Goal: Task Accomplishment & Management: Complete application form

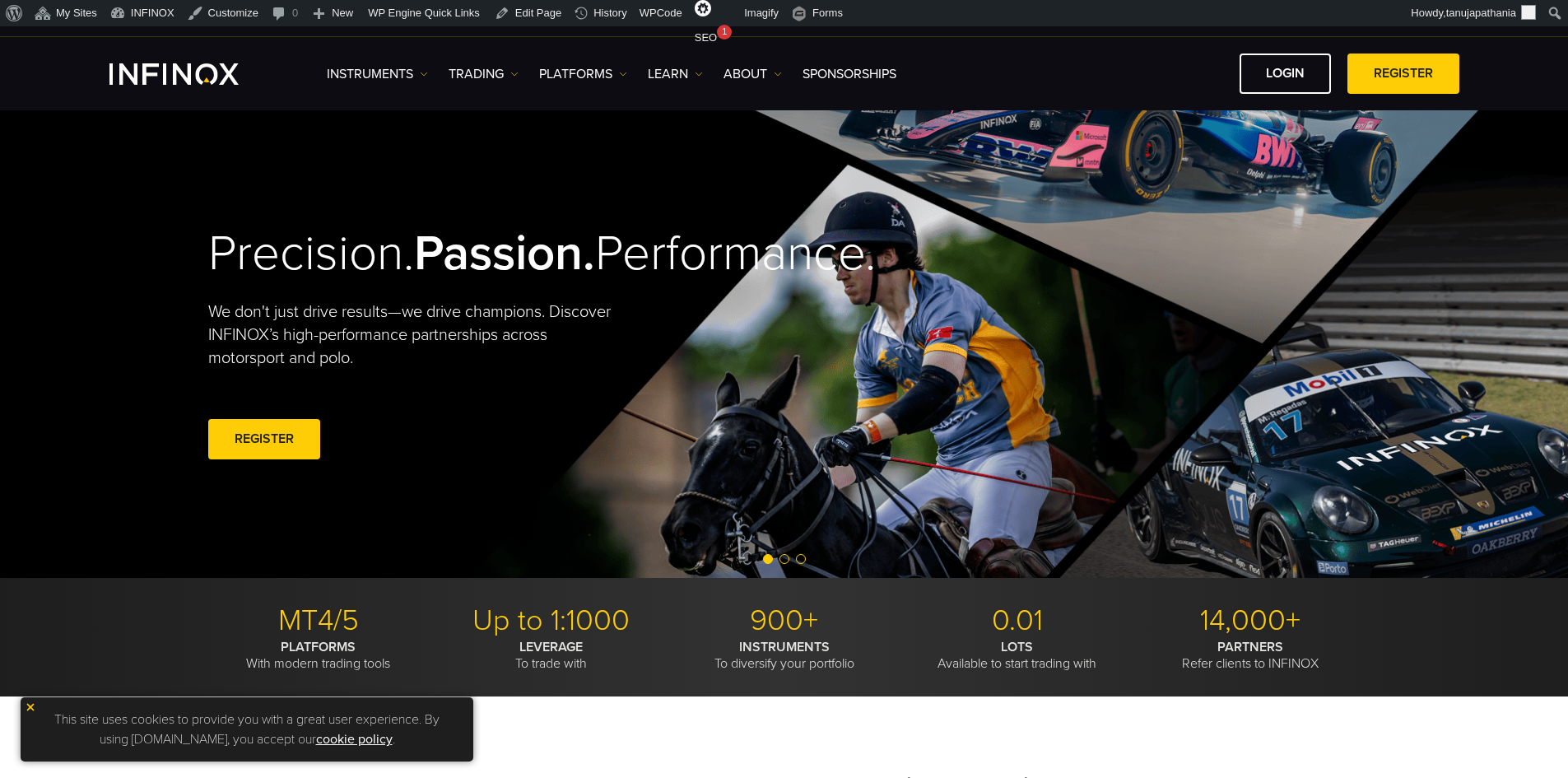
click at [1390, 70] on link "REGISTER" at bounding box center [1403, 74] width 112 height 41
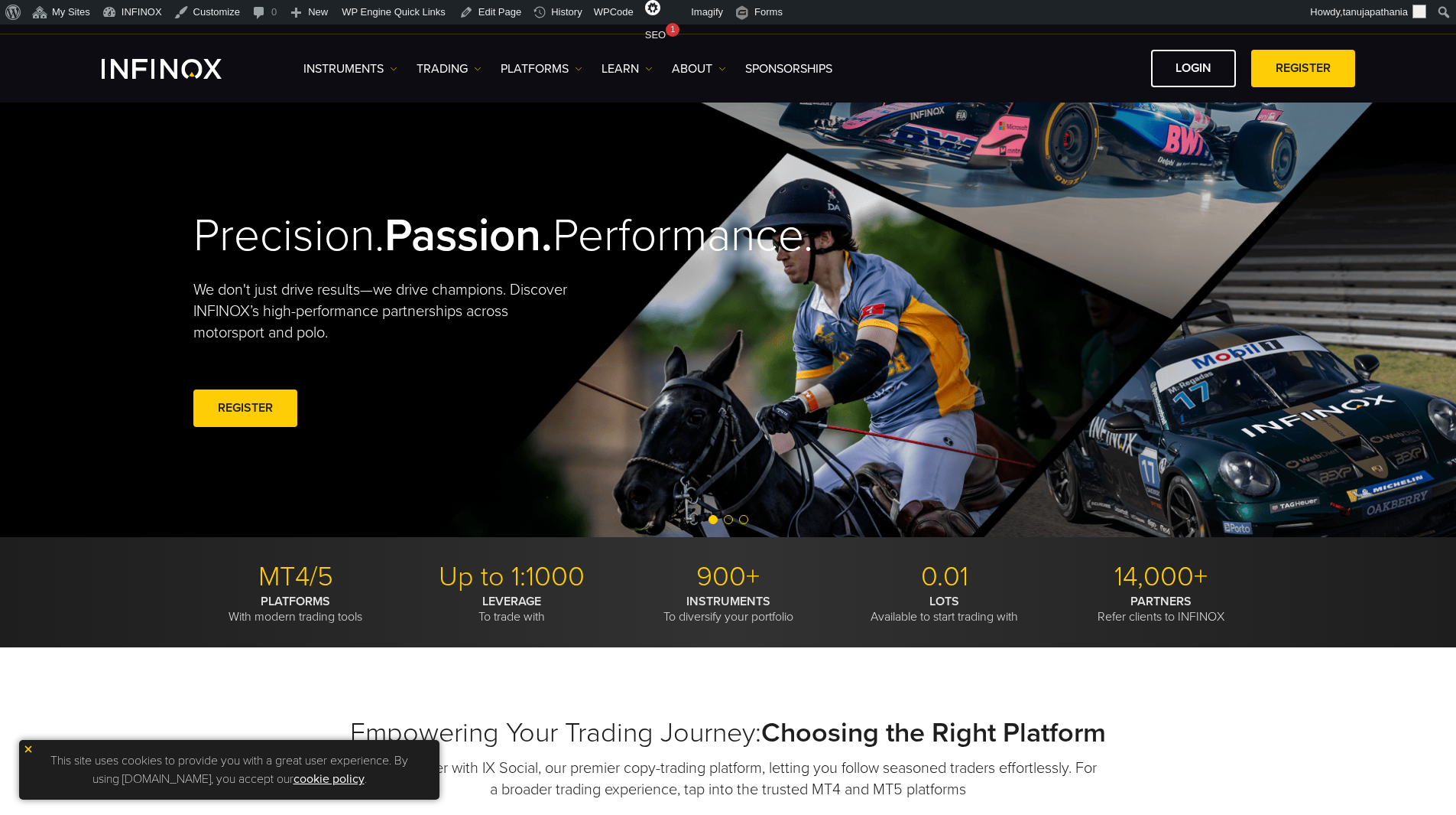
click at [699, 321] on div "Precision. Passion. Performance. We don't just drive results—we drive champions…" at bounding box center [728, 320] width 1101 height 434
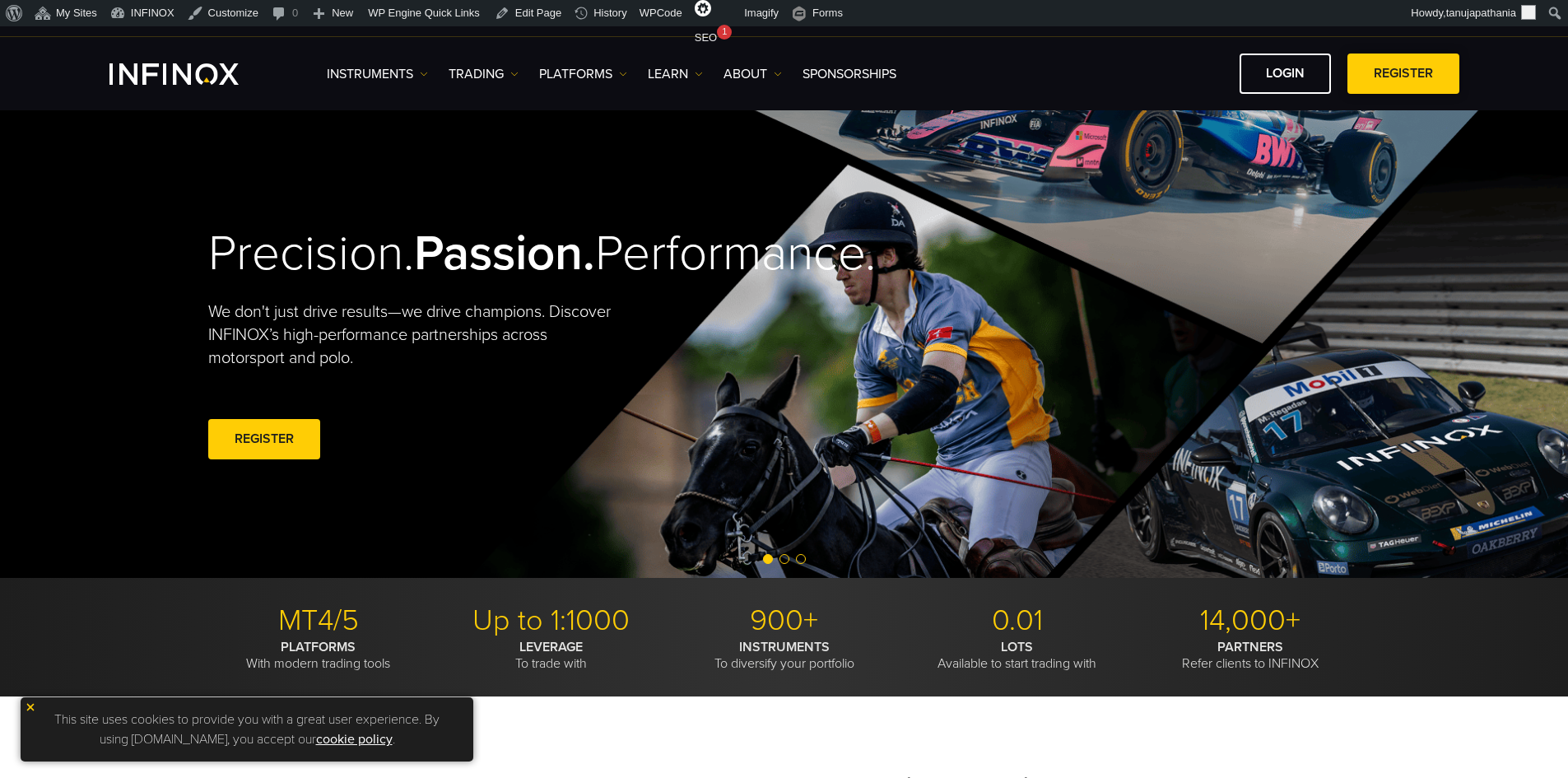
click at [1416, 63] on link "REGISTER" at bounding box center [1403, 74] width 112 height 41
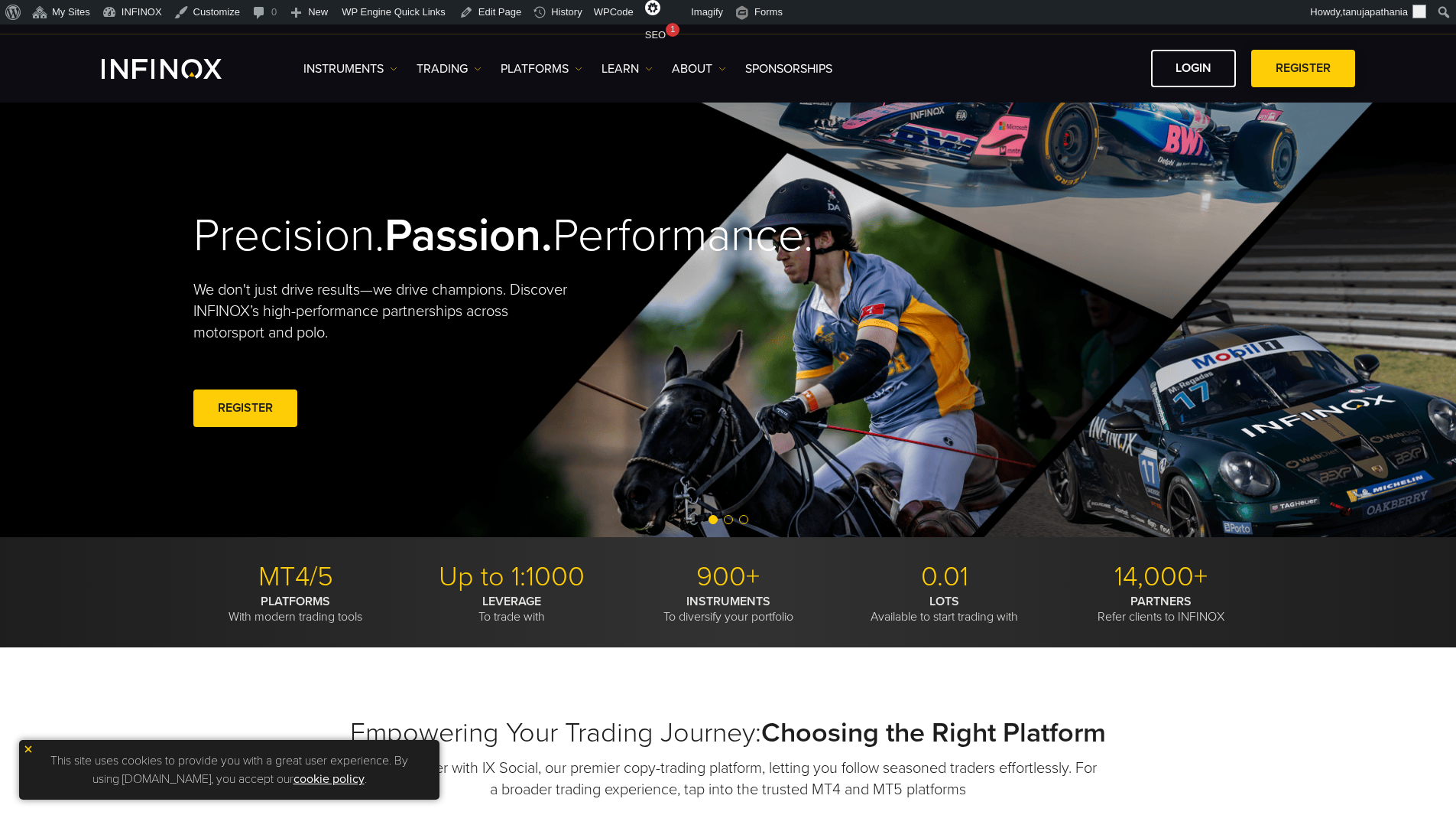
click at [1321, 65] on link "REGISTER" at bounding box center [1303, 69] width 104 height 38
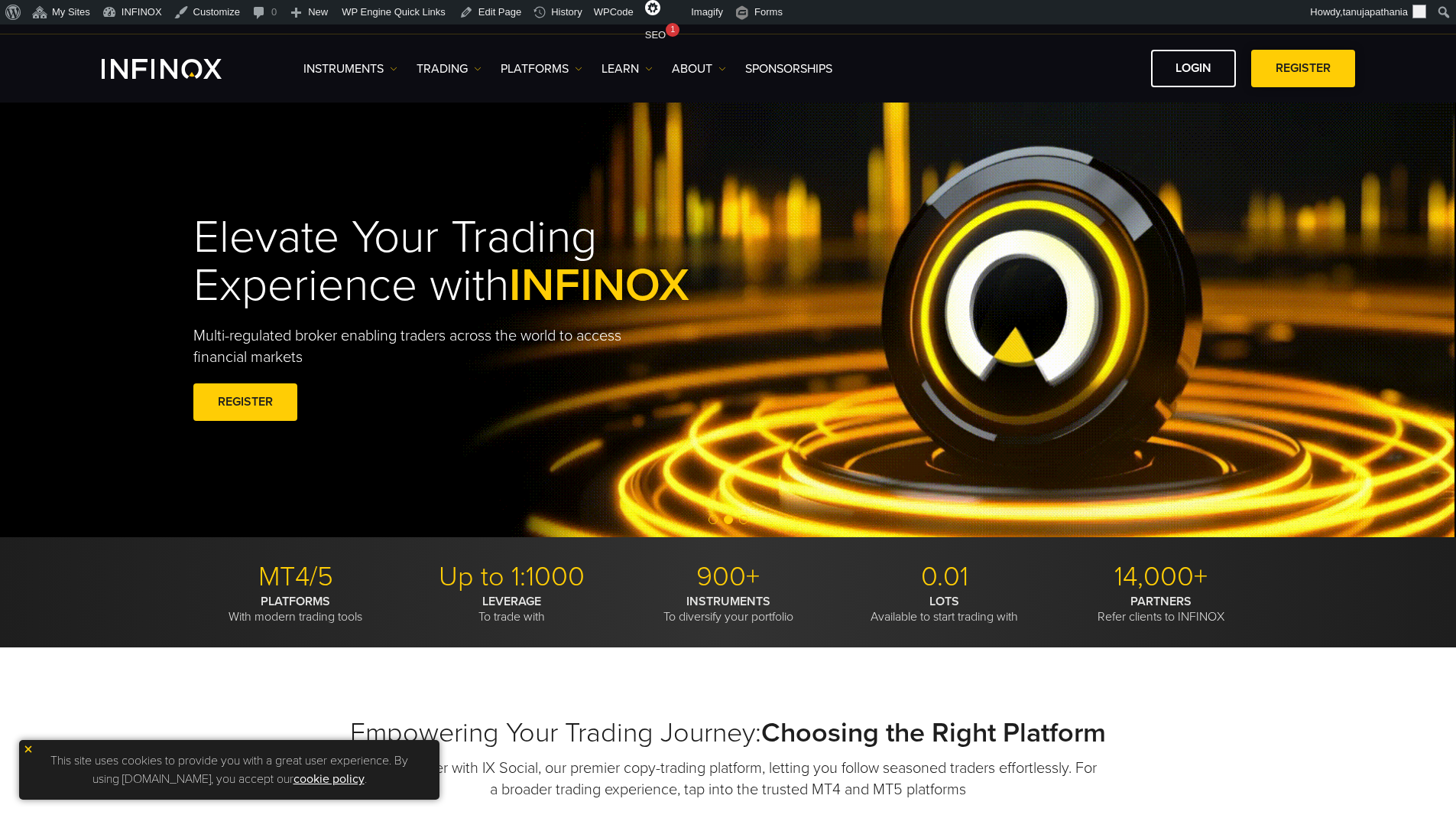
click at [1296, 69] on link "REGISTER" at bounding box center [1303, 69] width 104 height 38
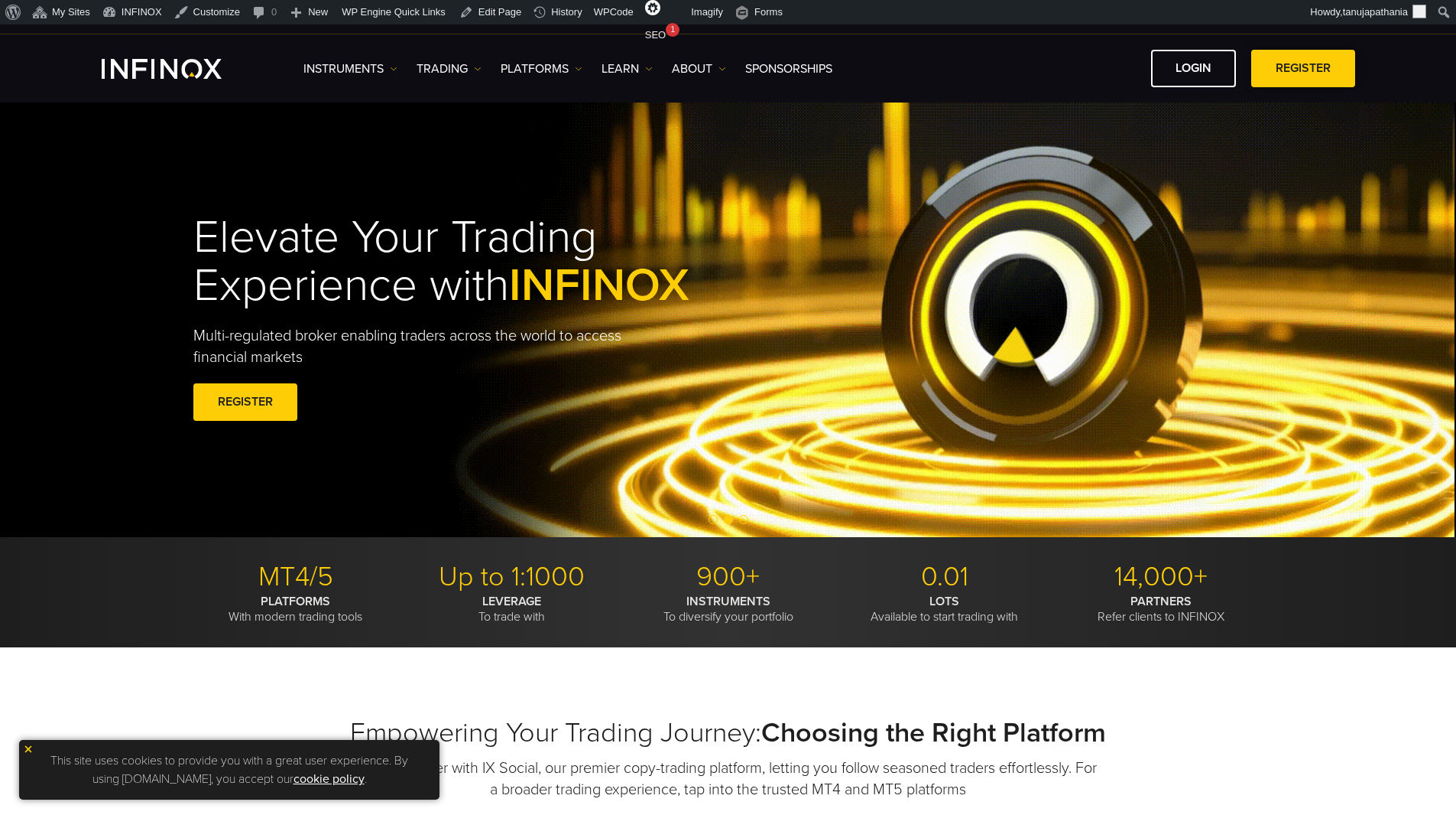
click at [1292, 78] on link "REGISTER" at bounding box center [1303, 69] width 104 height 38
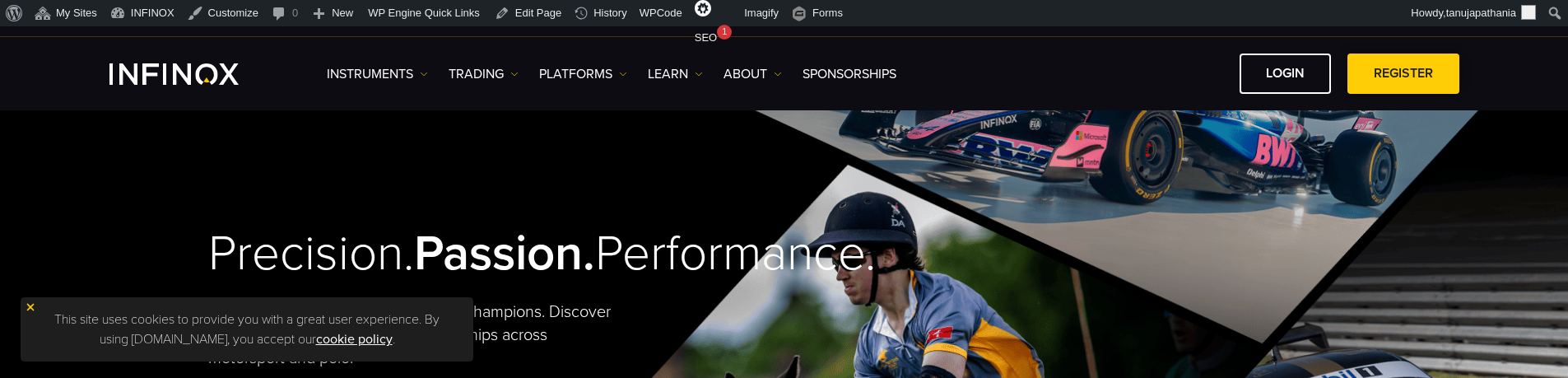
click at [1383, 73] on link "REGISTER" at bounding box center [1403, 74] width 112 height 41
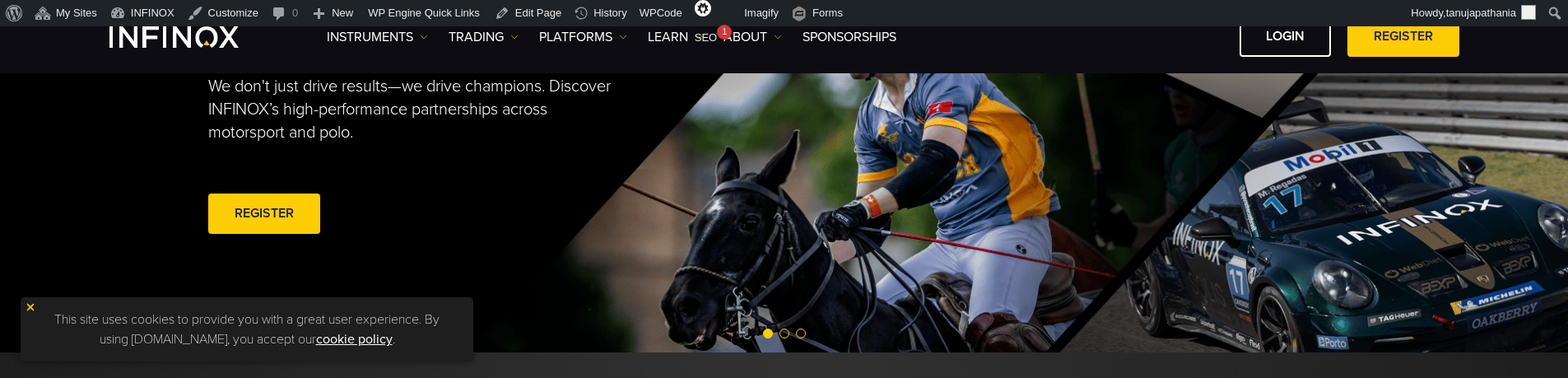
scroll to position [165, 0]
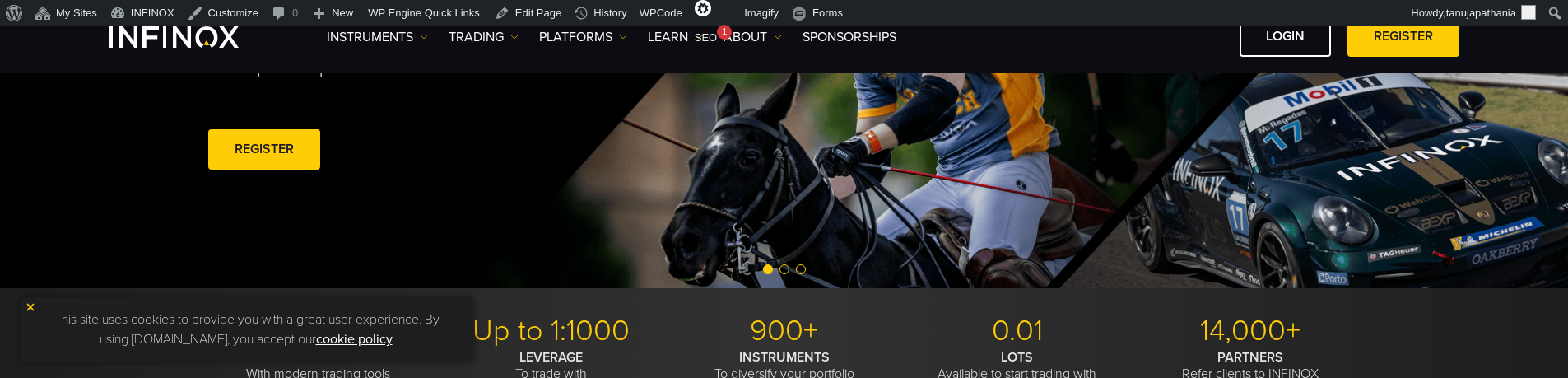
scroll to position [165, 0]
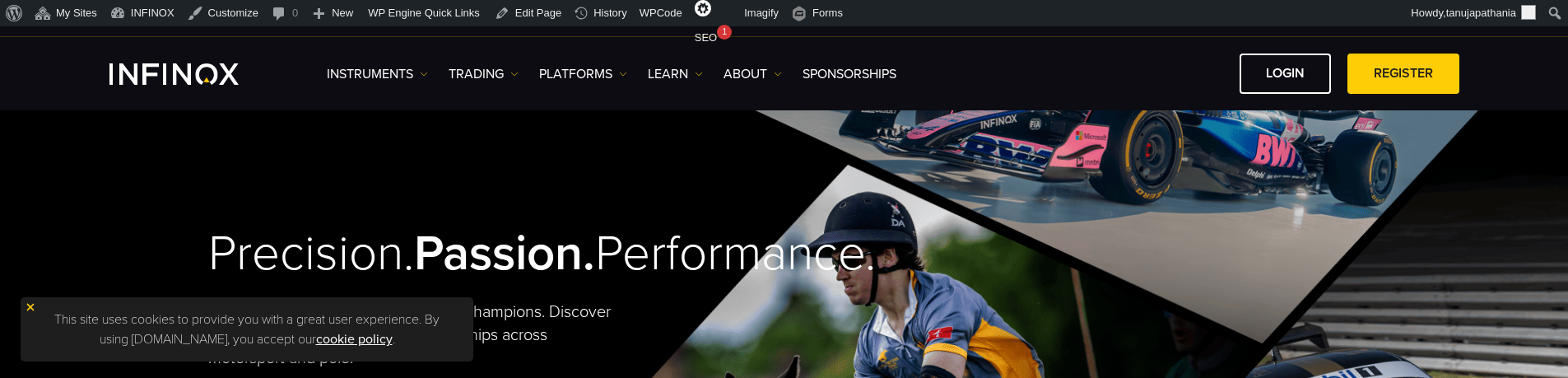
click at [209, 199] on div "Precision. Passion. Performance. We don't just drive results—we drive champions…" at bounding box center [467, 344] width 518 height 290
click at [1404, 74] on span at bounding box center [1404, 74] width 0 height 0
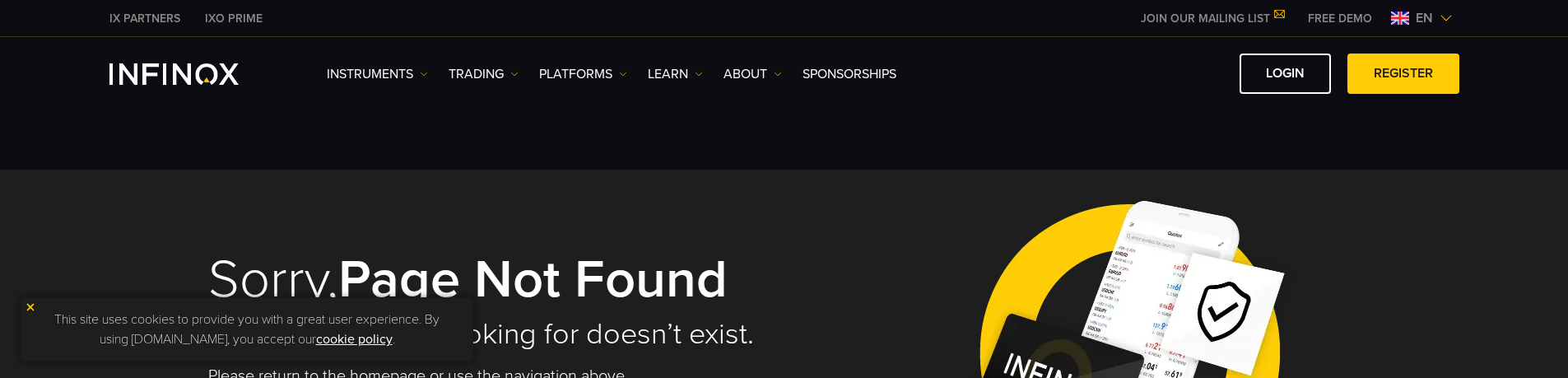
click at [1385, 64] on link "REGISTER" at bounding box center [1403, 74] width 112 height 41
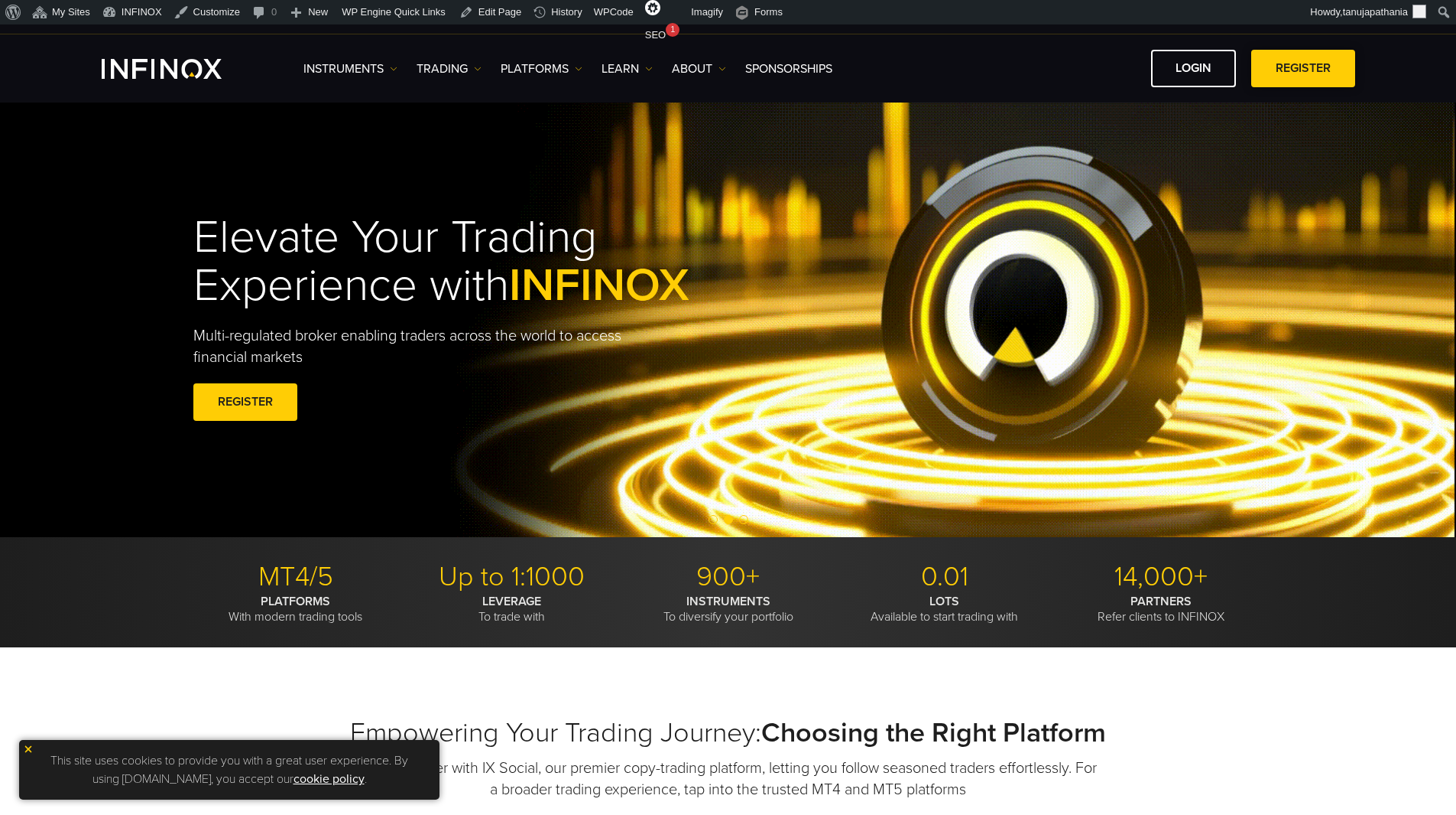
click at [1292, 73] on link "REGISTER" at bounding box center [1303, 69] width 104 height 38
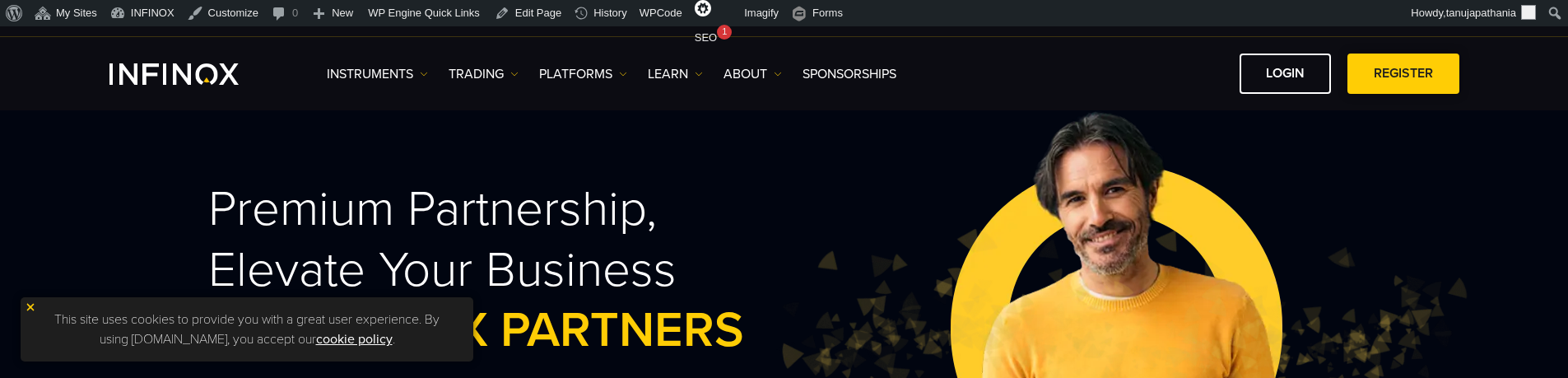
drag, startPoint x: 1370, startPoint y: 81, endPoint x: 1418, endPoint y: 77, distance: 48.2
click at [1404, 74] on span at bounding box center [1404, 74] width 0 height 0
click at [1421, 76] on link "REGISTER" at bounding box center [1403, 74] width 112 height 41
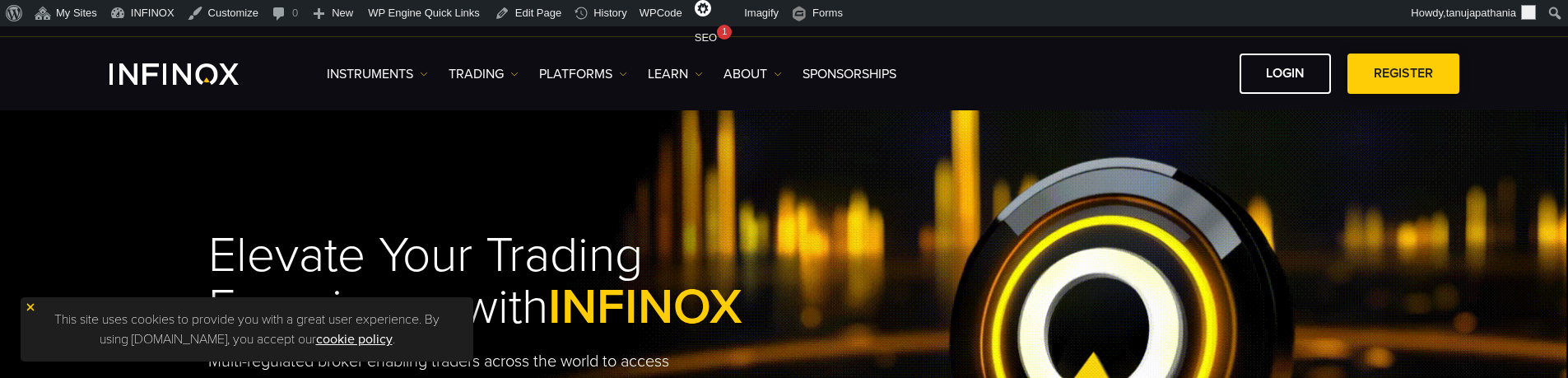
click at [1389, 87] on link "REGISTER" at bounding box center [1403, 74] width 112 height 41
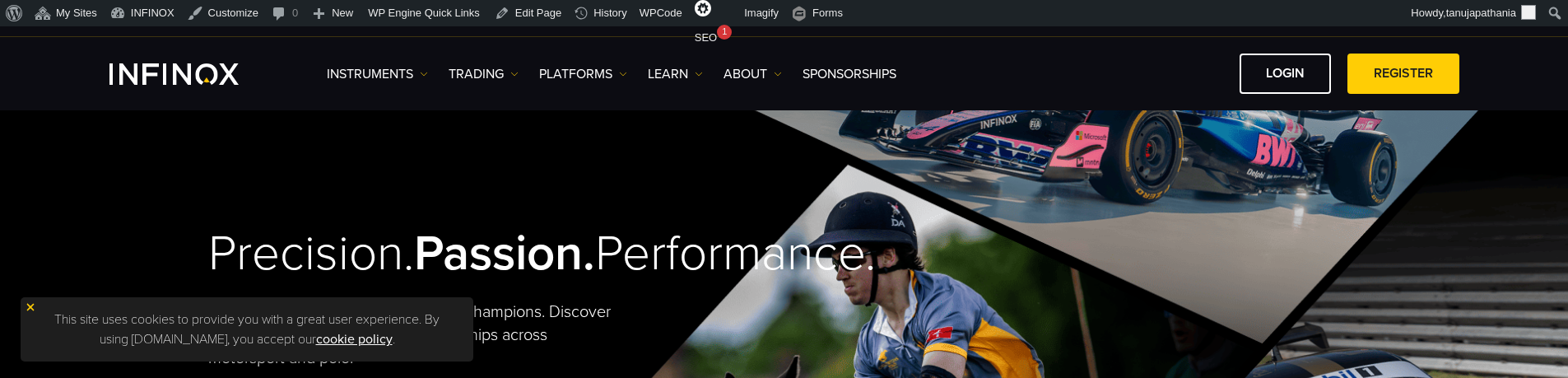
click at [1379, 75] on link "REGISTER" at bounding box center [1403, 74] width 112 height 41
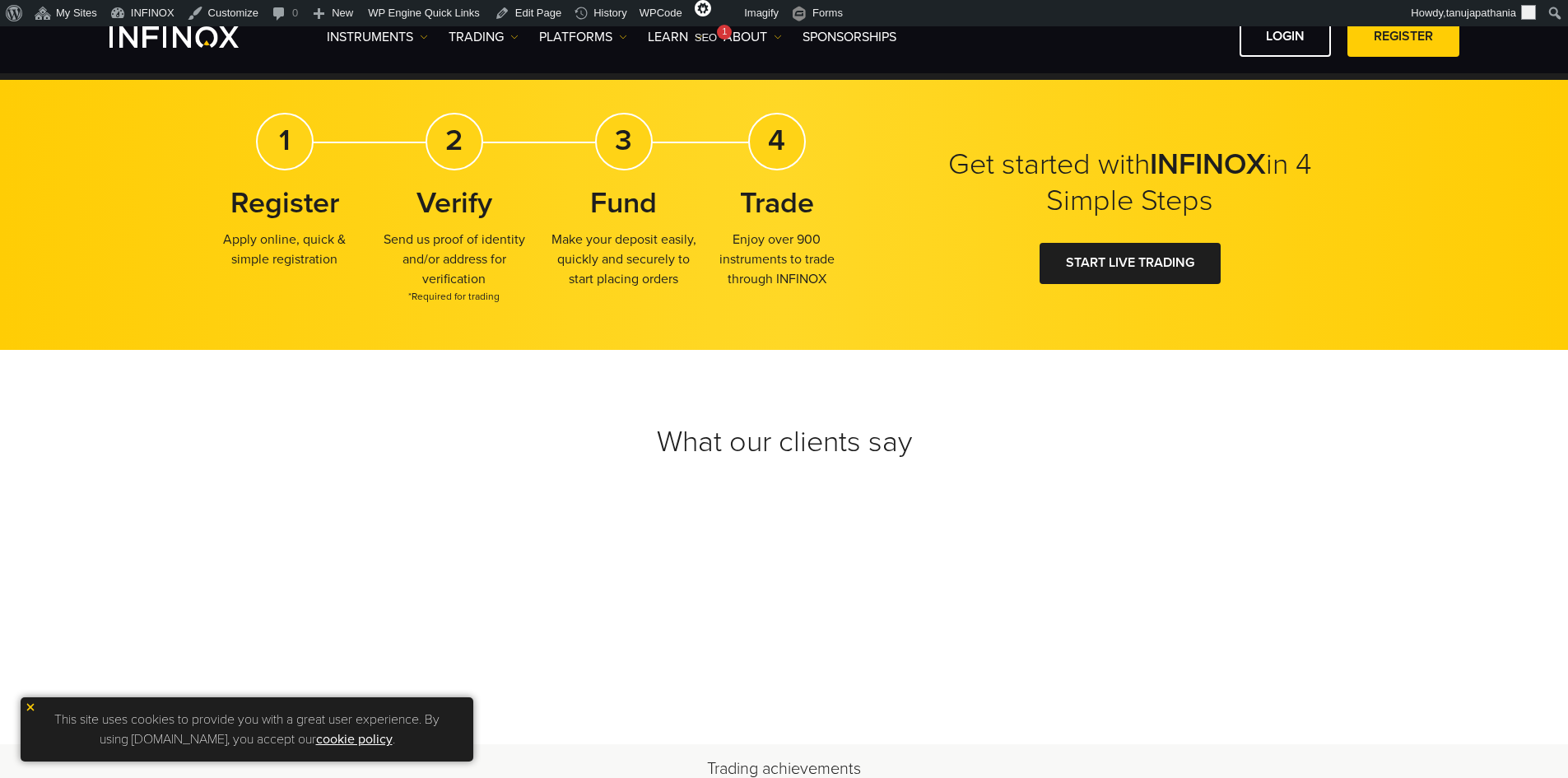
scroll to position [412, 0]
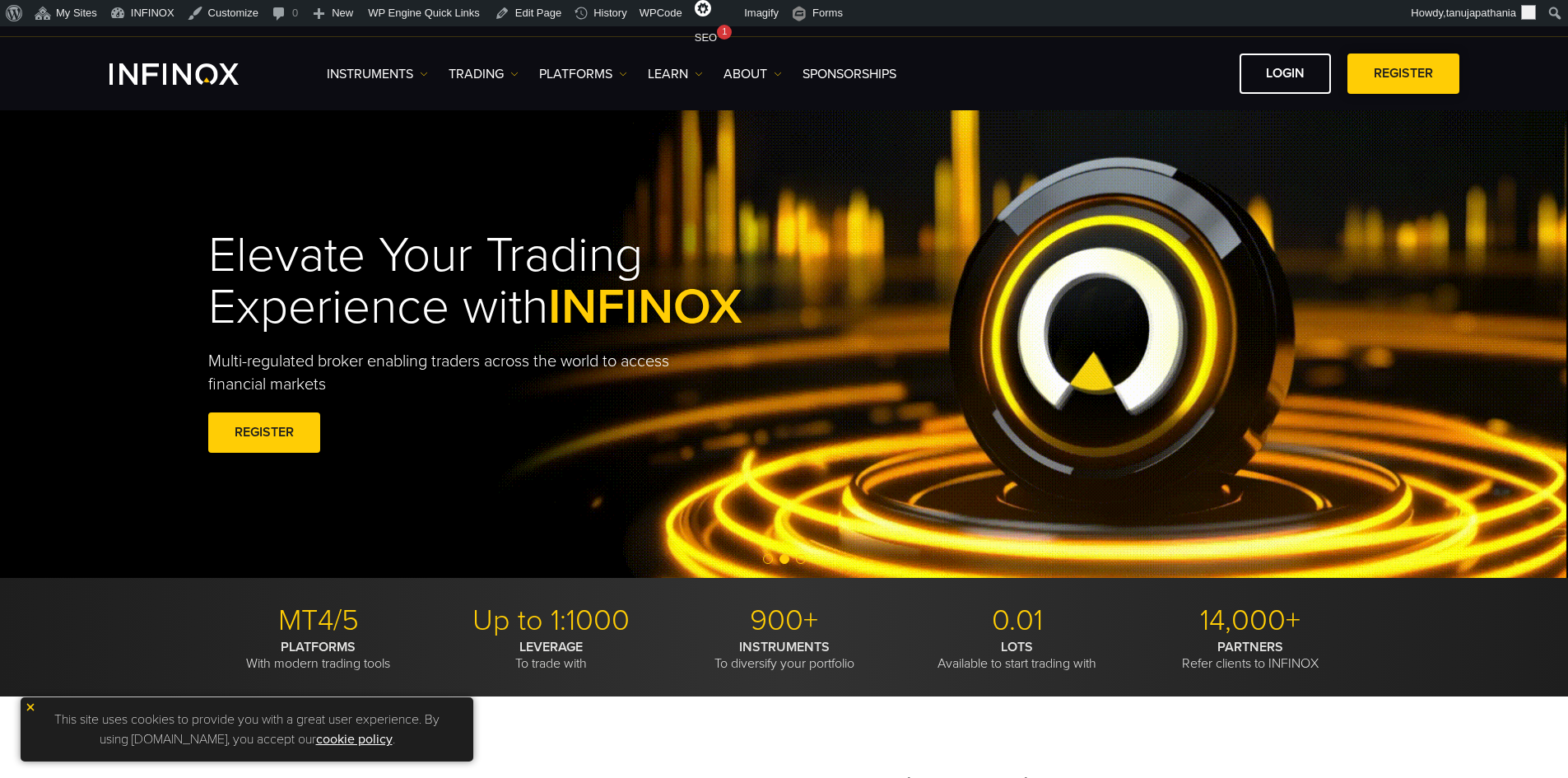
click at [1389, 80] on link "REGISTER" at bounding box center [1403, 74] width 112 height 41
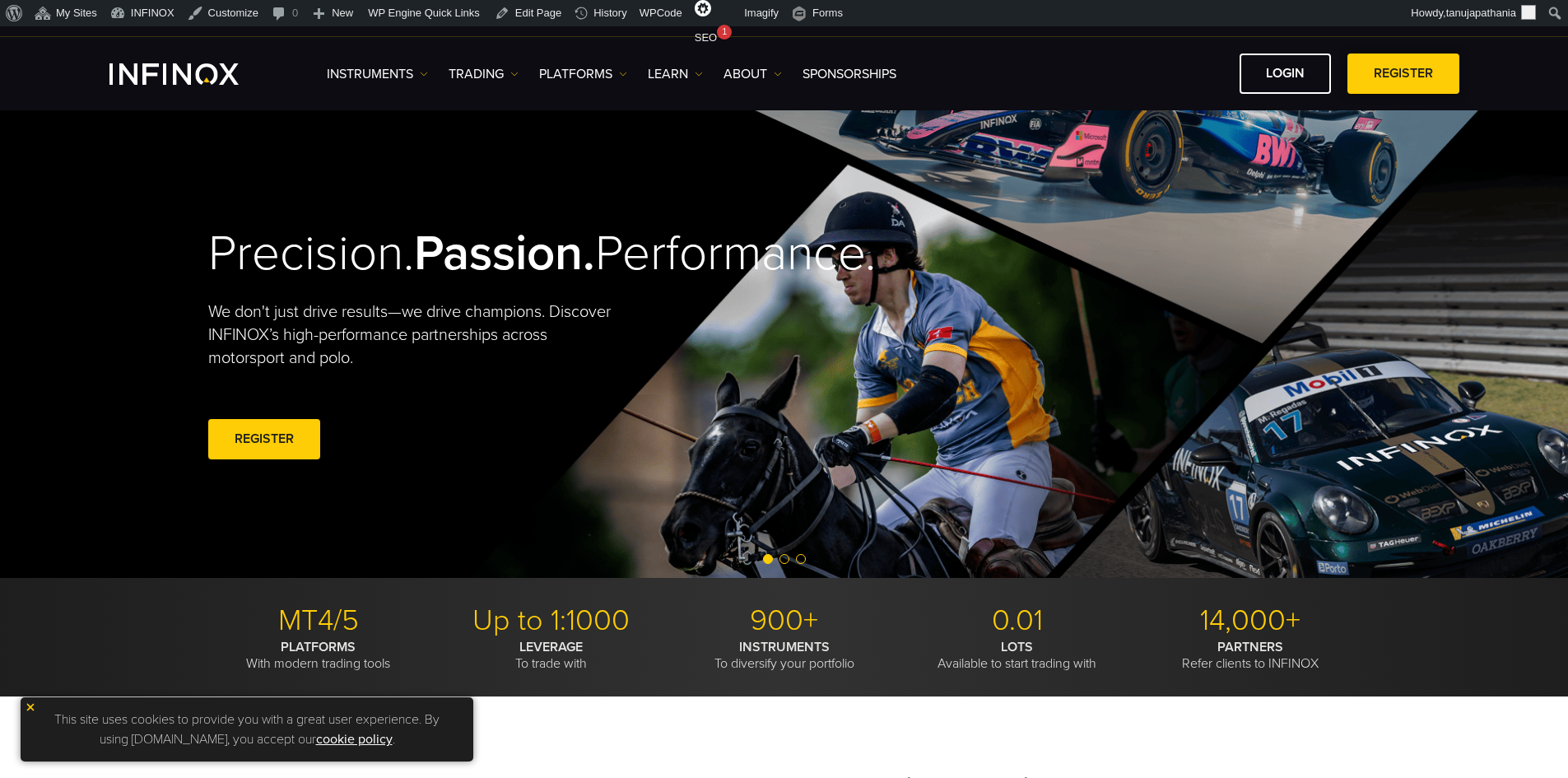
click at [1382, 77] on link "REGISTER" at bounding box center [1403, 74] width 112 height 41
click at [1392, 71] on link "REGISTER" at bounding box center [1403, 74] width 112 height 41
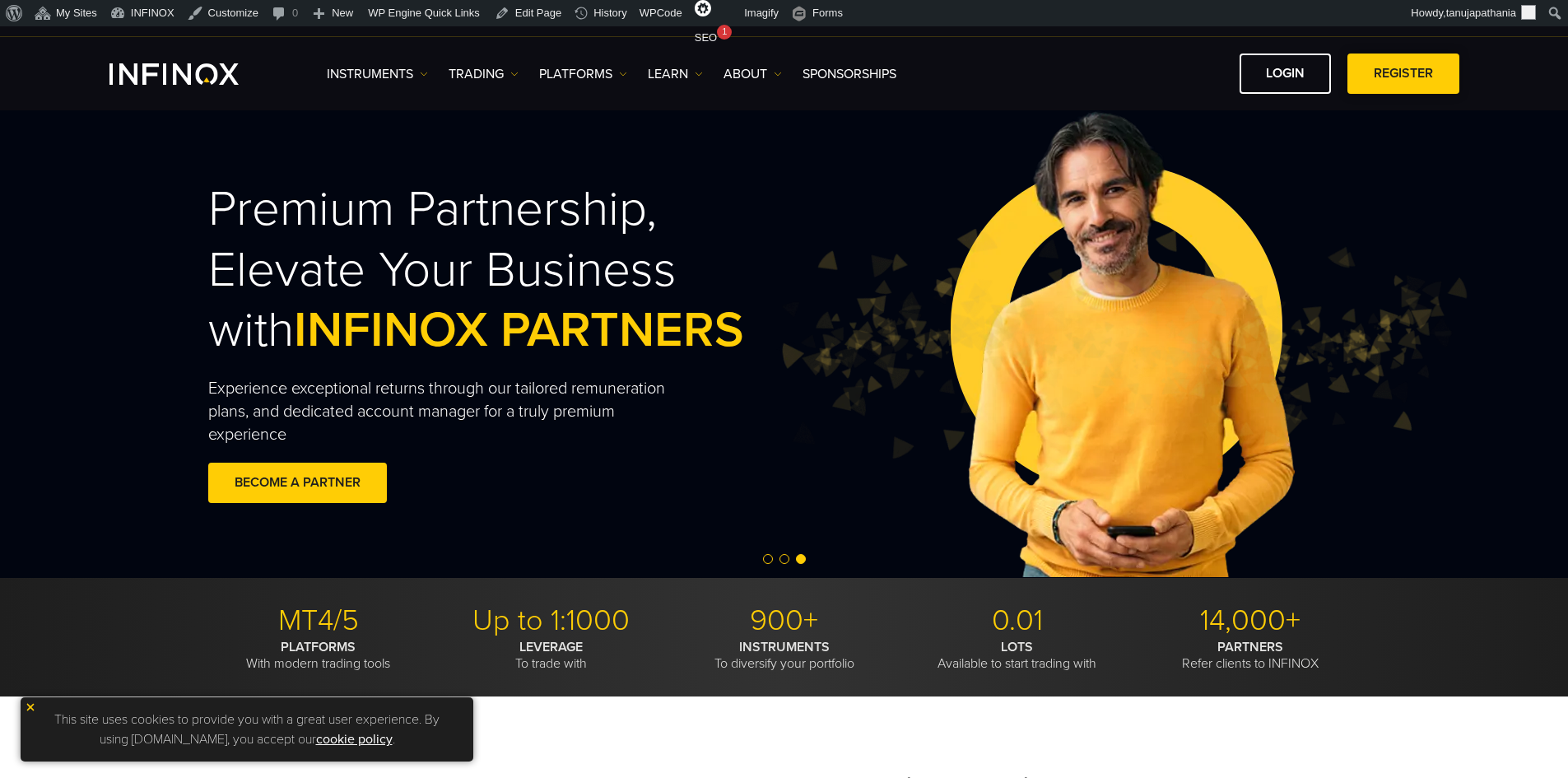
click at [1395, 73] on link "REGISTER" at bounding box center [1403, 74] width 112 height 41
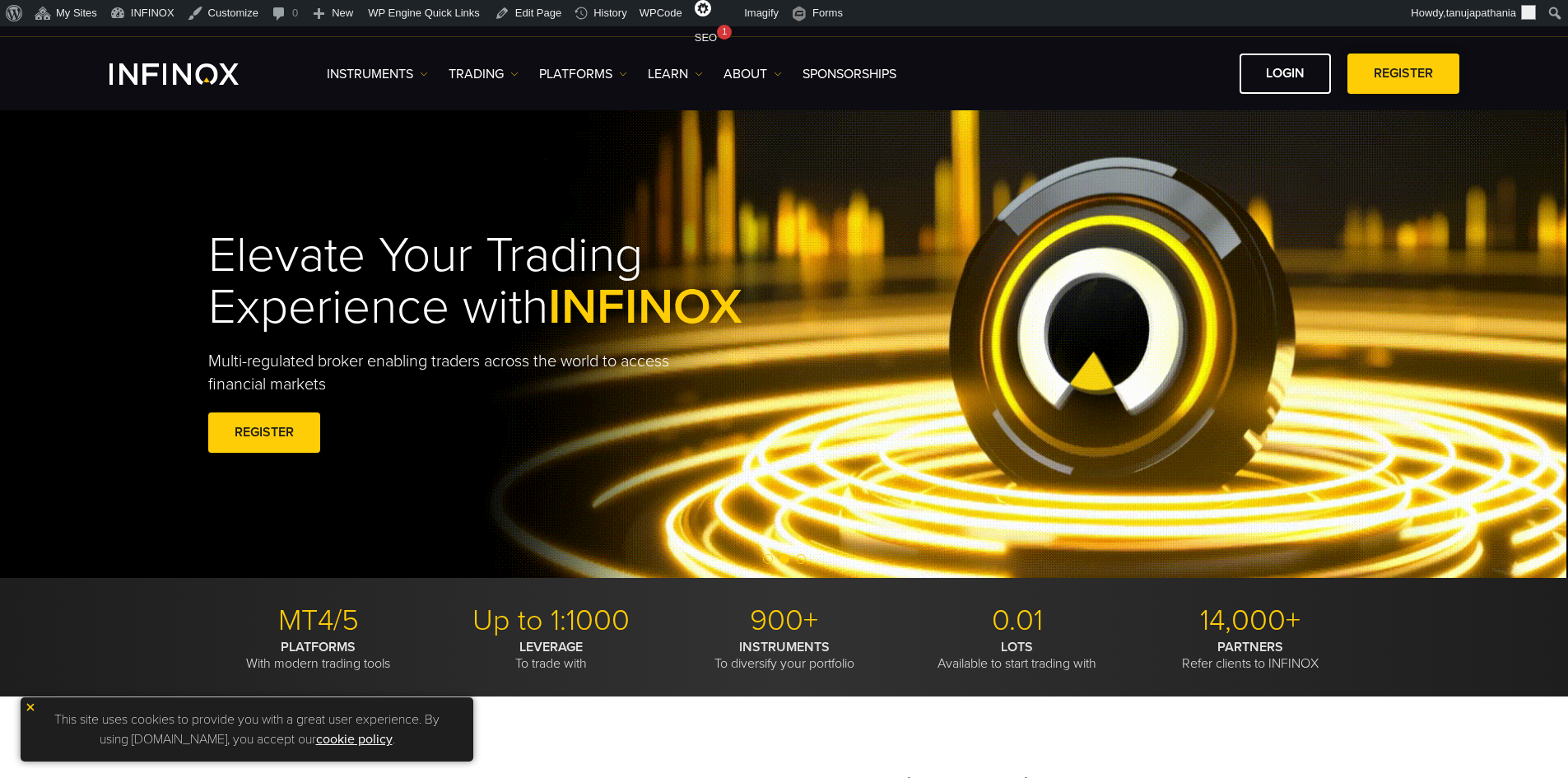
click at [1387, 69] on link "REGISTER" at bounding box center [1403, 74] width 112 height 41
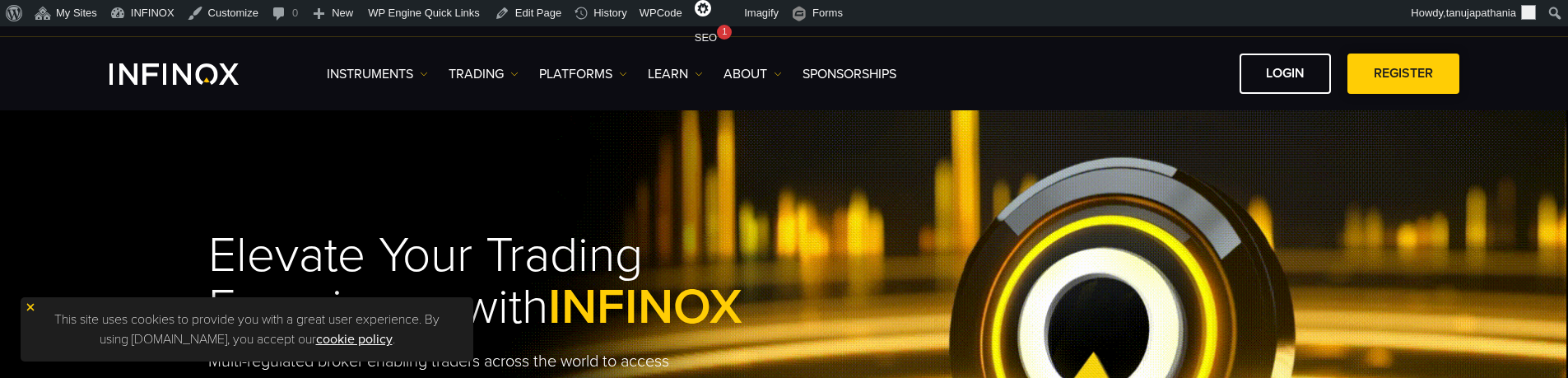
click at [1370, 75] on link "REGISTER" at bounding box center [1403, 74] width 112 height 41
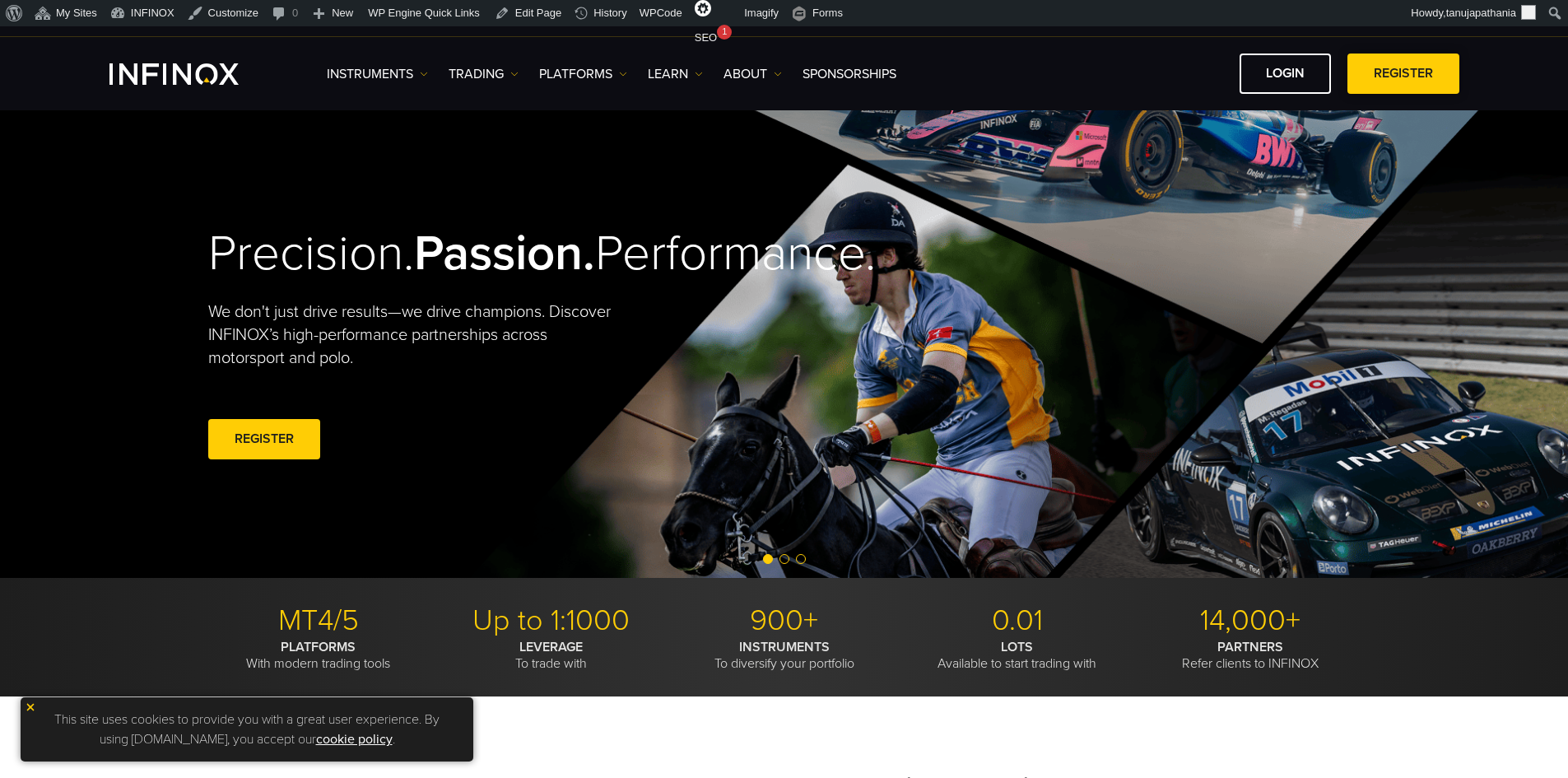
click at [1409, 84] on link "REGISTER" at bounding box center [1403, 74] width 112 height 41
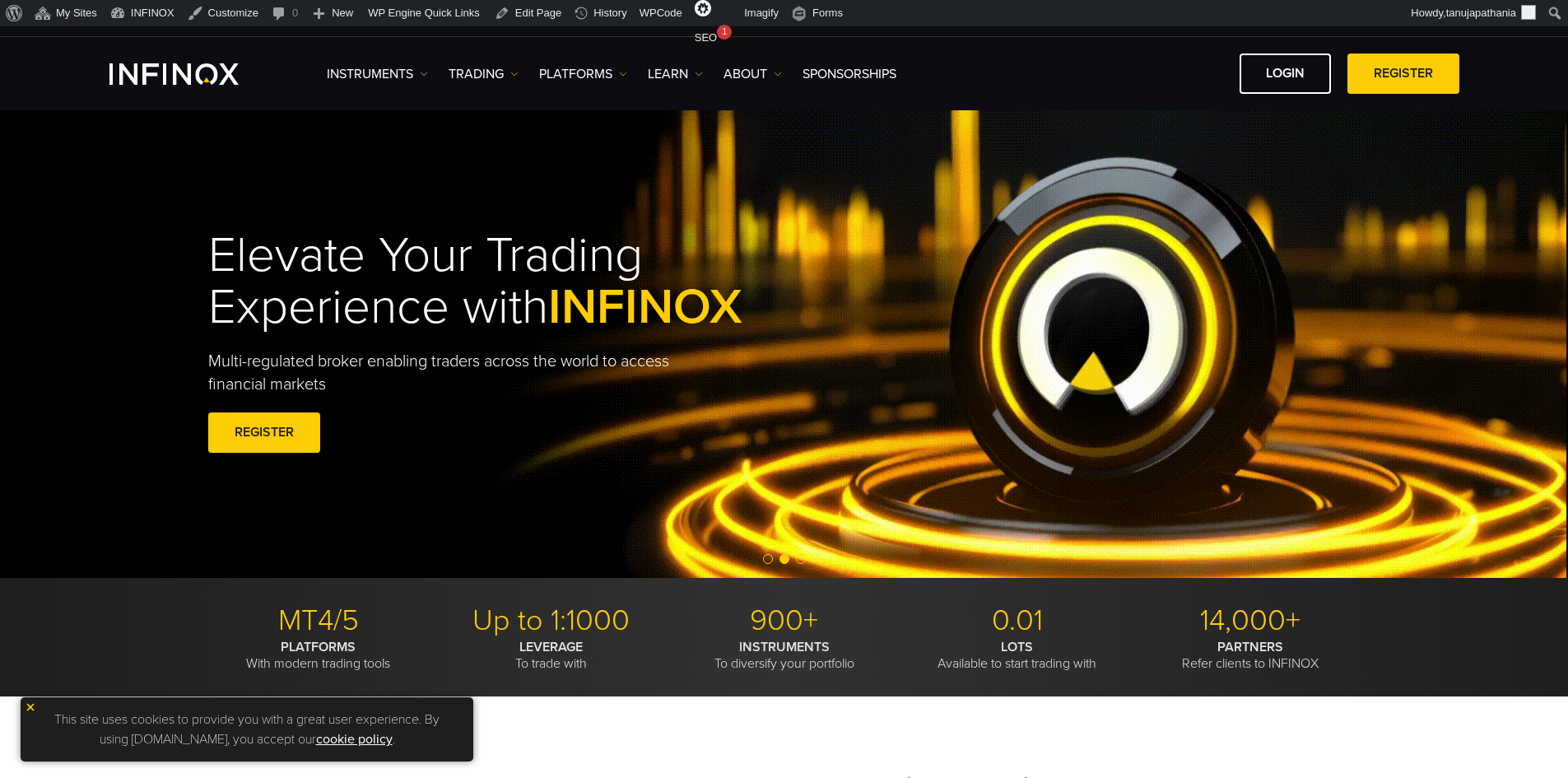
click at [1428, 77] on link "REGISTER" at bounding box center [1403, 74] width 112 height 41
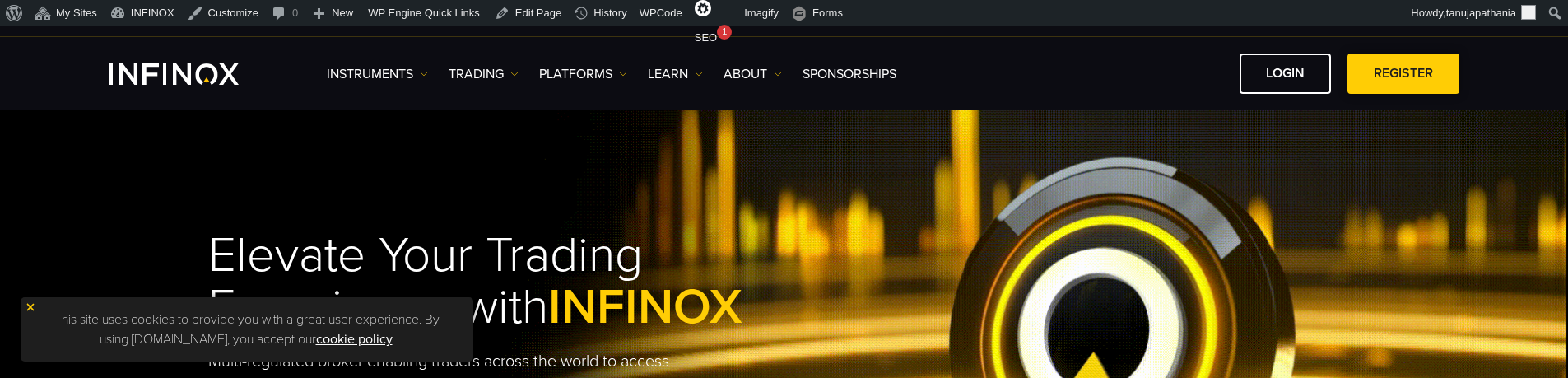
click at [1408, 78] on link "REGISTER" at bounding box center [1403, 74] width 112 height 41
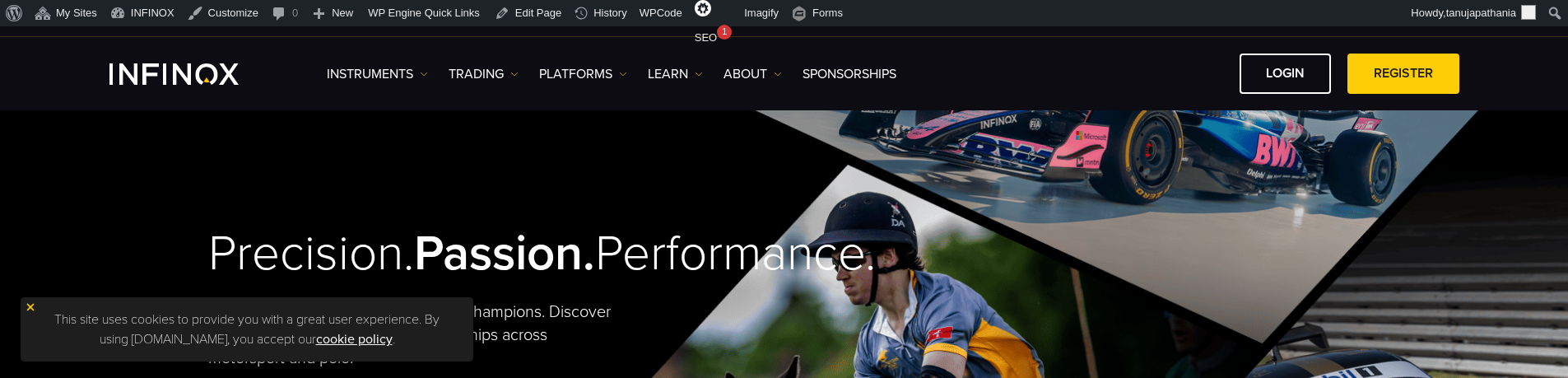
click at [1388, 77] on link "REGISTER" at bounding box center [1403, 74] width 112 height 41
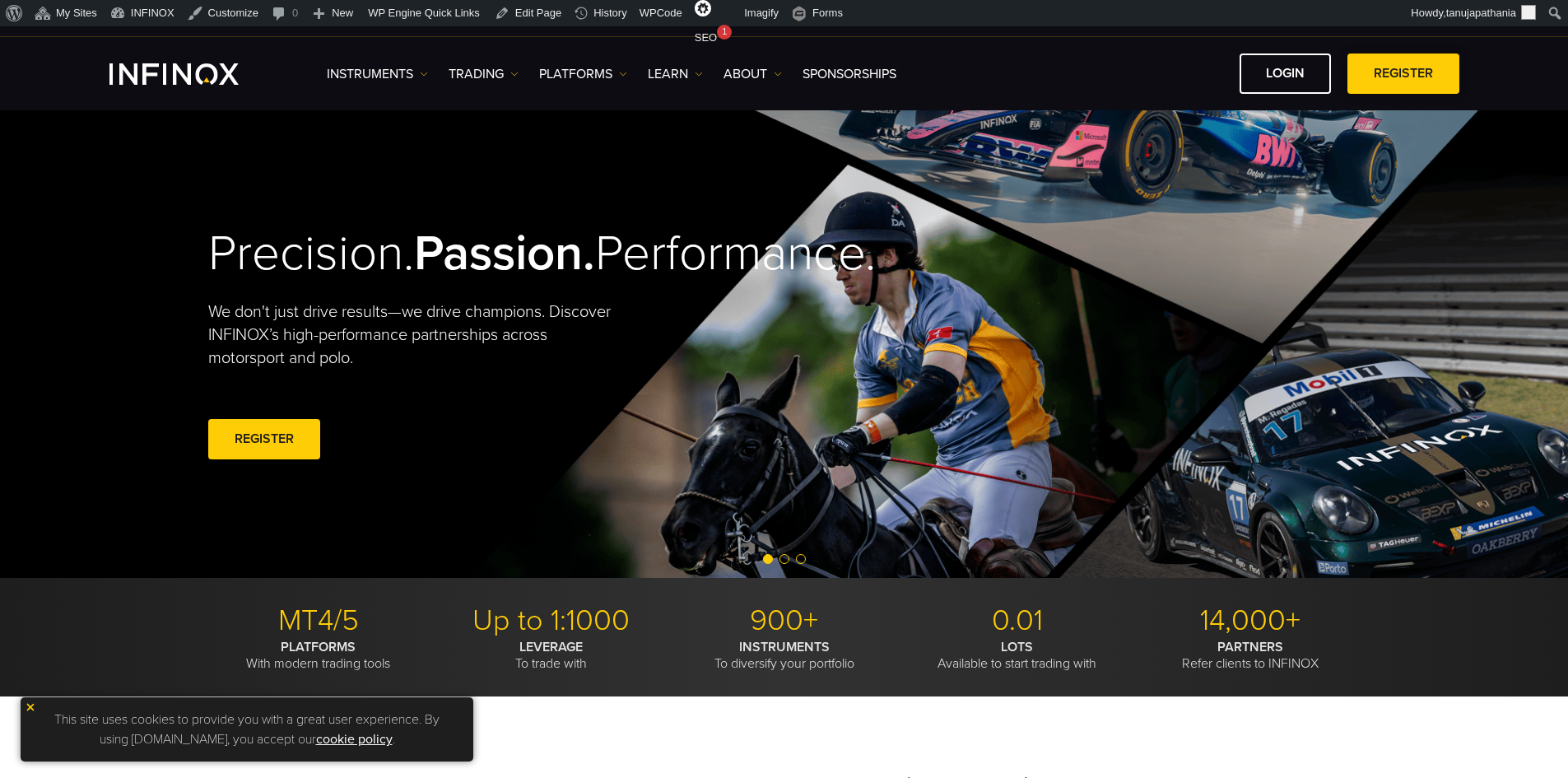
click at [1420, 81] on link "REGISTER" at bounding box center [1403, 74] width 112 height 41
click at [1414, 78] on link "REGISTER" at bounding box center [1403, 74] width 112 height 41
click at [1403, 72] on link "REGISTER" at bounding box center [1403, 74] width 112 height 41
click at [1421, 63] on link "REGISTER" at bounding box center [1403, 74] width 112 height 41
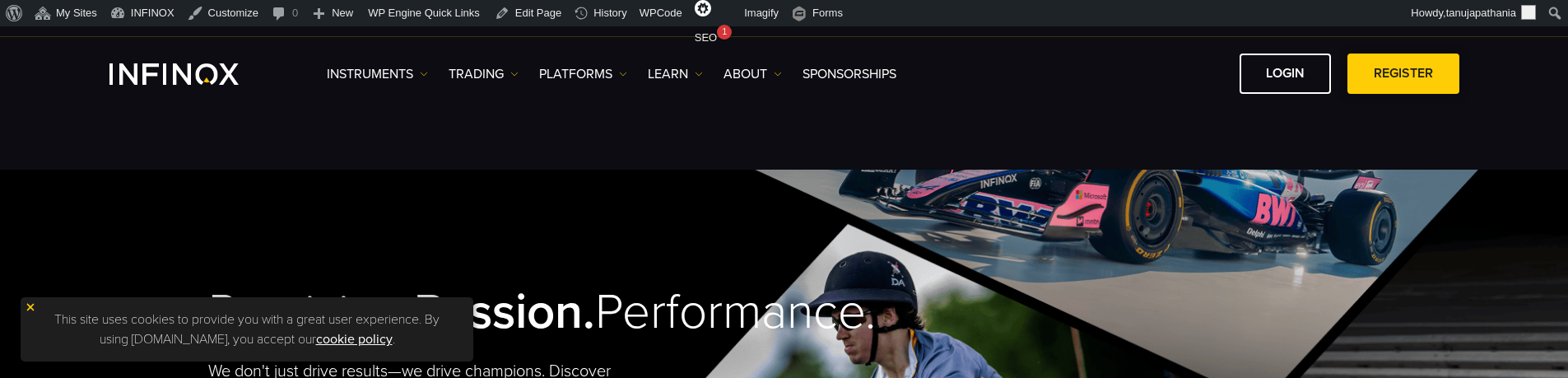
click at [1391, 80] on link "REGISTER" at bounding box center [1403, 74] width 112 height 41
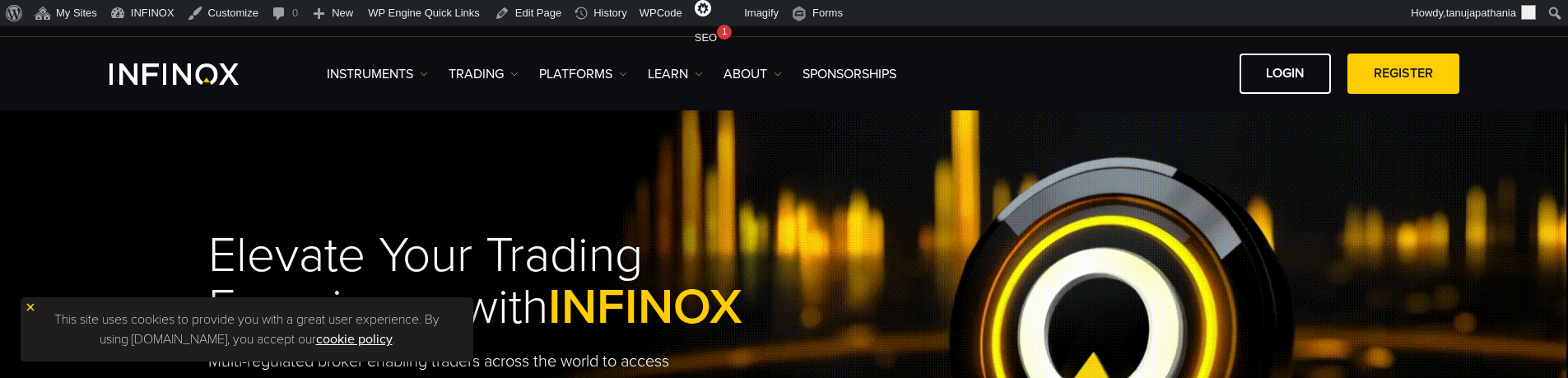
click at [1403, 84] on link "REGISTER" at bounding box center [1403, 74] width 112 height 41
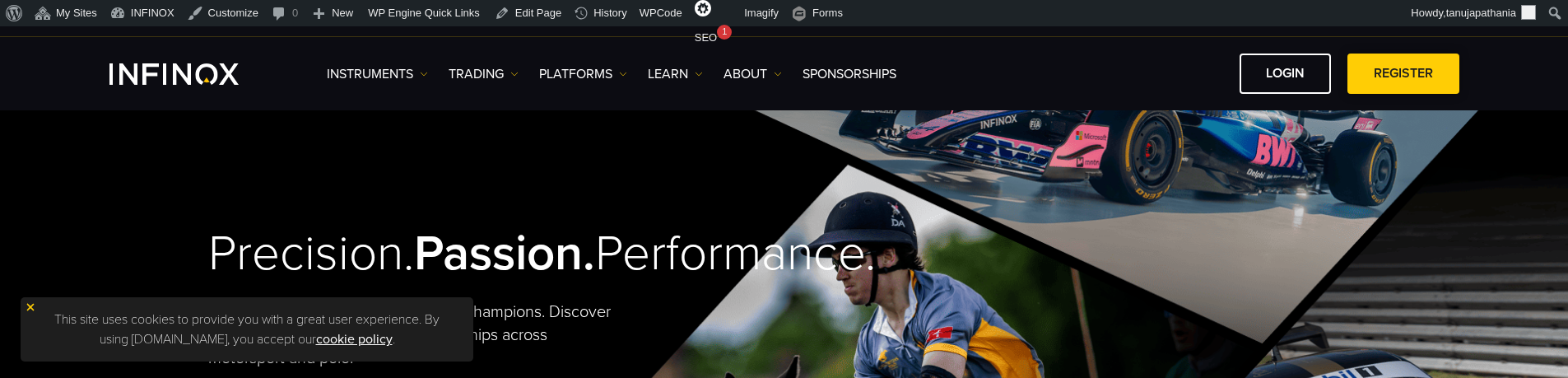
click at [1404, 74] on span at bounding box center [1404, 74] width 0 height 0
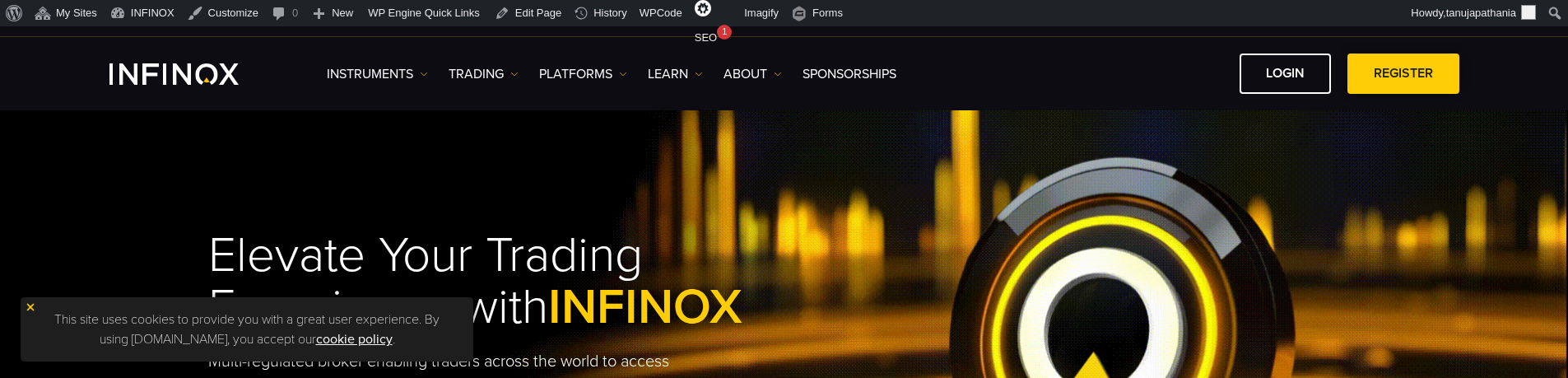
click at [1404, 74] on span at bounding box center [1404, 74] width 0 height 0
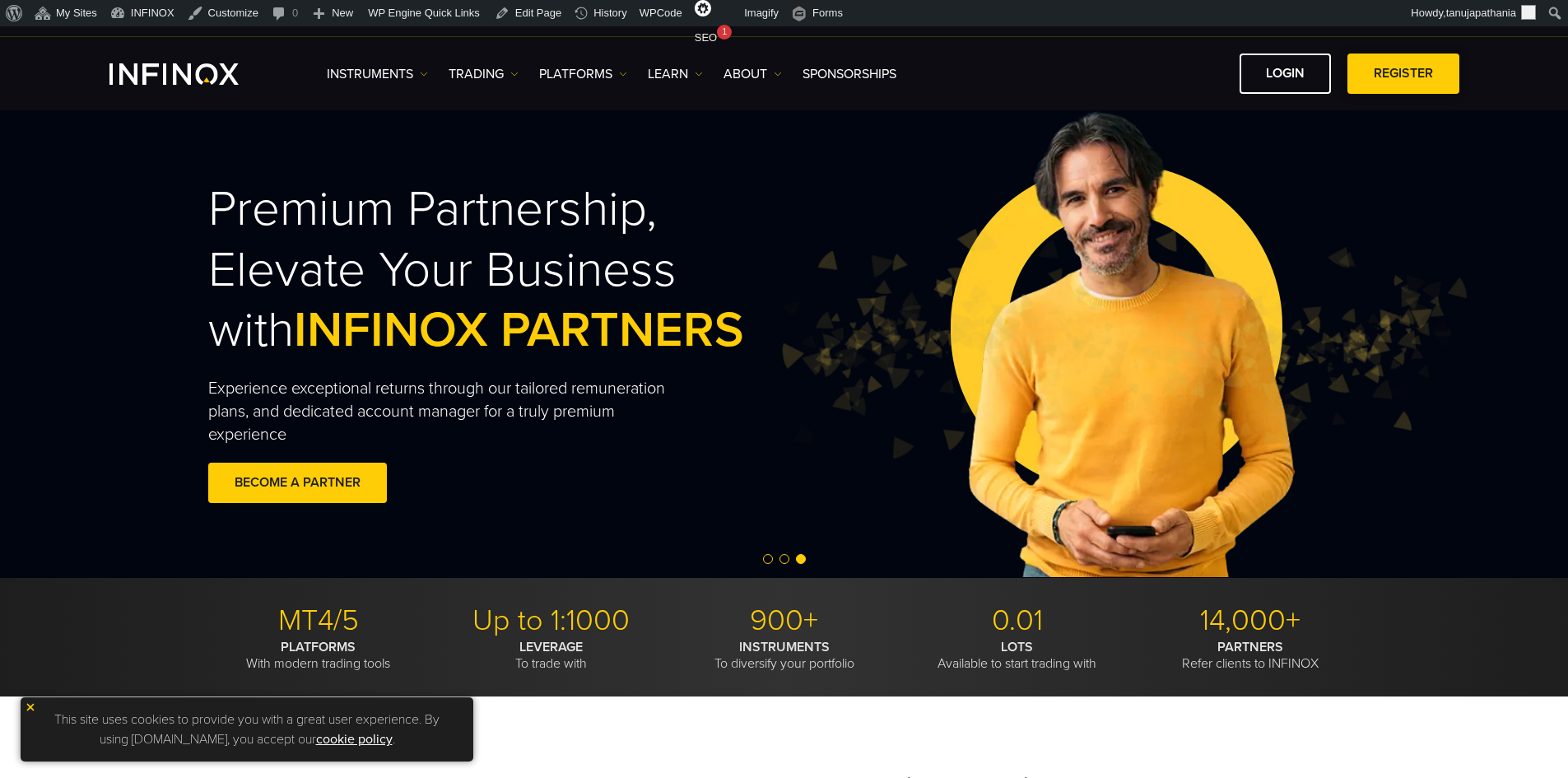
click at [1404, 74] on span at bounding box center [1404, 74] width 0 height 0
